Goal: Task Accomplishment & Management: Manage account settings

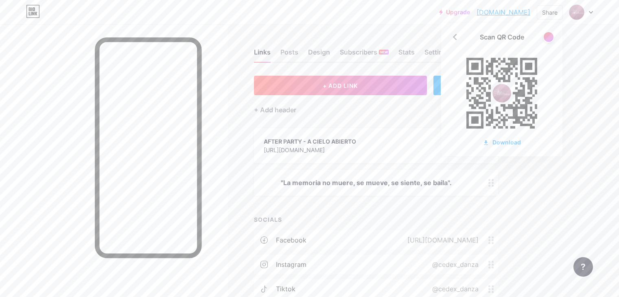
scroll to position [81, 0]
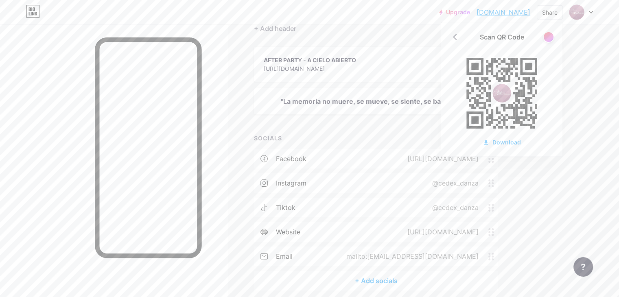
click at [590, 11] on icon at bounding box center [591, 12] width 4 height 3
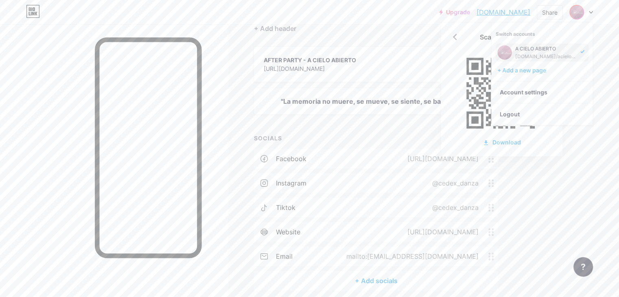
click at [574, 200] on div "Upgrade acieloabierto.b... [DOMAIN_NAME] Share Scan QR Code Download Switch acc…" at bounding box center [309, 125] width 619 height 413
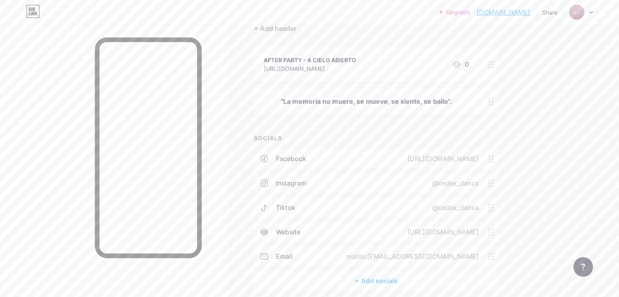
scroll to position [0, 0]
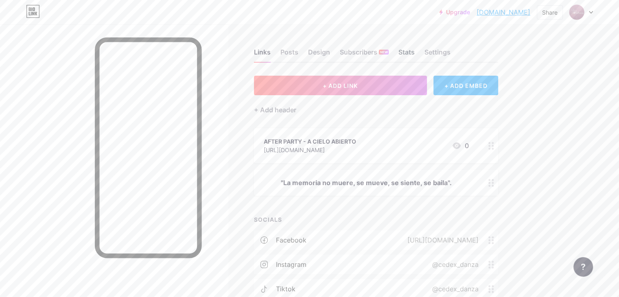
click at [415, 53] on div "Stats" at bounding box center [407, 54] width 16 height 15
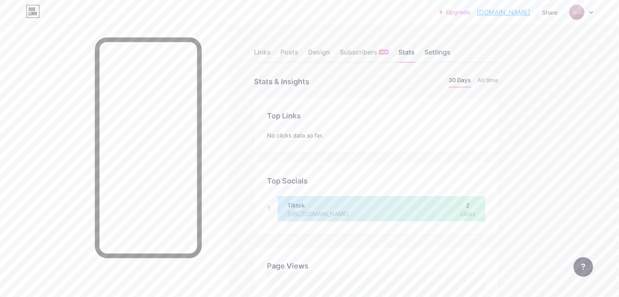
click at [451, 51] on div "Settings" at bounding box center [438, 54] width 26 height 15
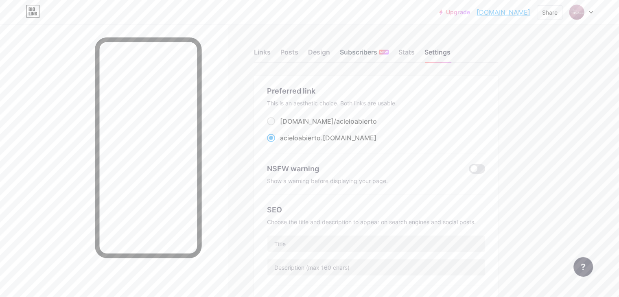
click at [389, 56] on div "Subscribers NEW" at bounding box center [364, 54] width 49 height 15
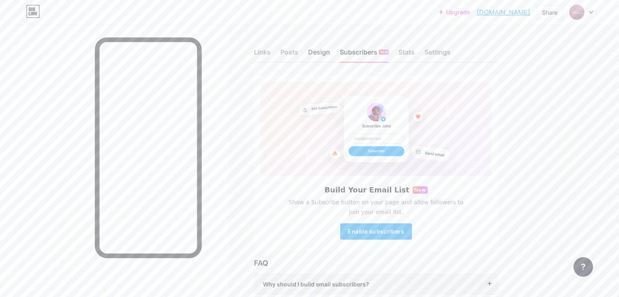
click at [330, 56] on div "Design" at bounding box center [319, 54] width 22 height 15
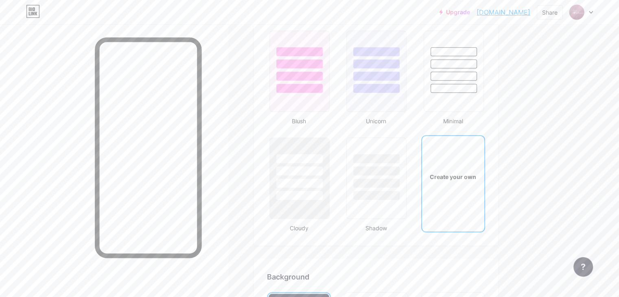
type input "#000000"
type input "#985e7a"
type input "#ffffff"
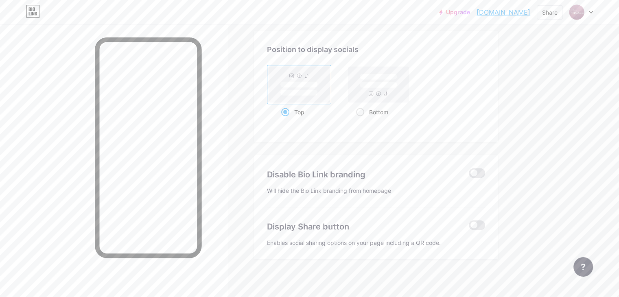
scroll to position [1400, 0]
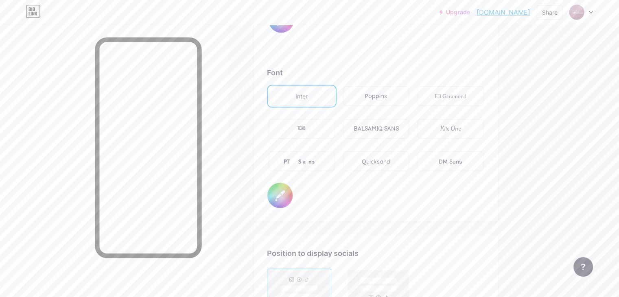
click at [591, 13] on icon at bounding box center [591, 12] width 4 height 3
click at [536, 91] on link "Account settings" at bounding box center [542, 92] width 101 height 22
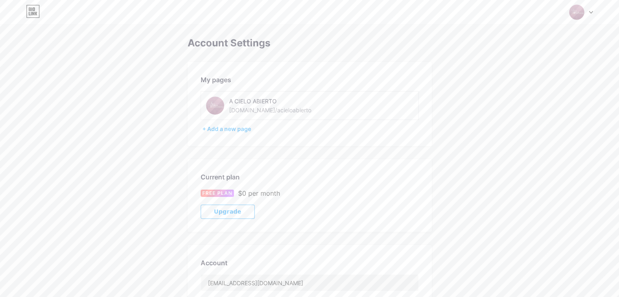
scroll to position [156, 0]
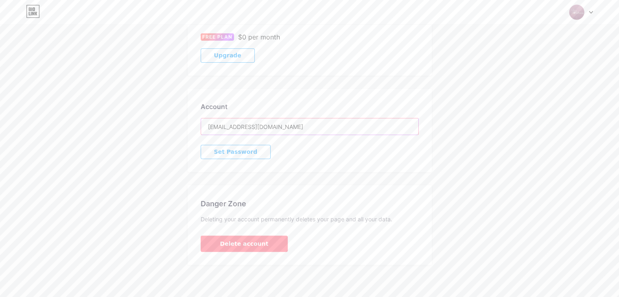
drag, startPoint x: 300, startPoint y: 127, endPoint x: 192, endPoint y: 127, distance: 108.3
click at [192, 127] on div "Account [EMAIL_ADDRESS][DOMAIN_NAME] Set Password" at bounding box center [310, 130] width 244 height 83
click at [85, 72] on div "Account Settings My pages A CIELO ABIERTO [DOMAIN_NAME]/acieloabierto + Add a n…" at bounding box center [309, 73] width 619 height 384
click at [594, 15] on div "Switch accounts A CIELO ABIERTO [DOMAIN_NAME]/acieloabierto + Add a new page Da…" at bounding box center [309, 12] width 619 height 15
click at [589, 13] on icon at bounding box center [591, 12] width 4 height 3
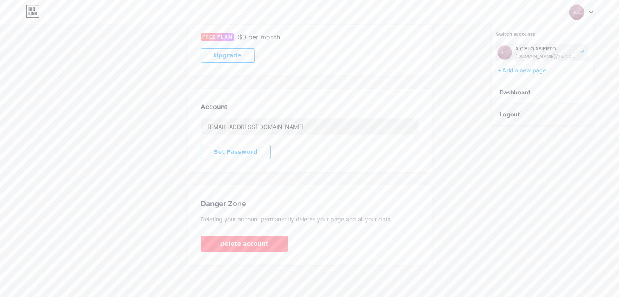
click at [530, 112] on li "Logout" at bounding box center [542, 114] width 101 height 22
